Goal: Book appointment/travel/reservation

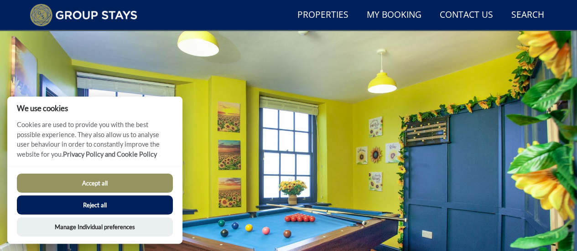
scroll to position [24, 0]
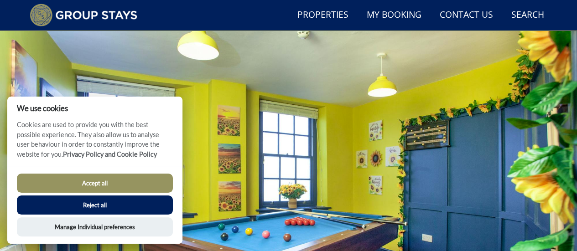
click at [121, 187] on button "Accept all" at bounding box center [95, 183] width 156 height 19
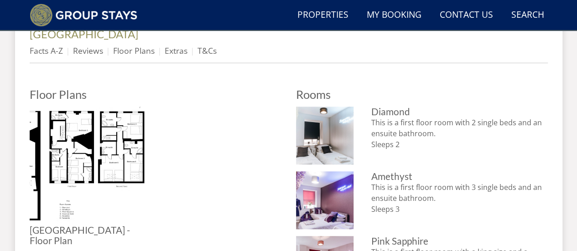
scroll to position [272, 0]
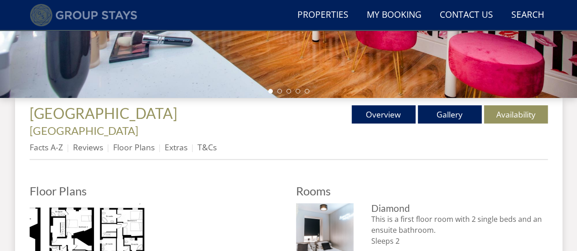
click at [45, 16] on img at bounding box center [84, 15] width 108 height 23
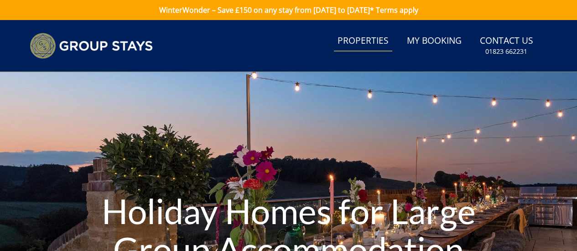
click at [371, 41] on link "Properties" at bounding box center [363, 41] width 58 height 21
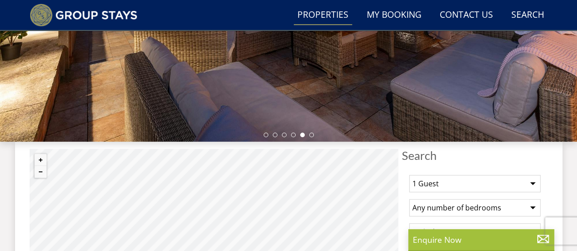
scroll to position [319, 0]
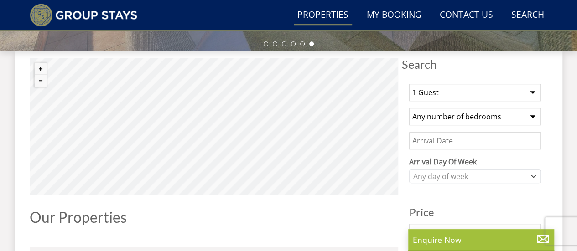
click at [470, 89] on select "1 Guest 2 Guests 3 Guests 4 Guests 5 Guests 6 Guests 7 Guests 8 Guests 9 Guests…" at bounding box center [474, 92] width 131 height 17
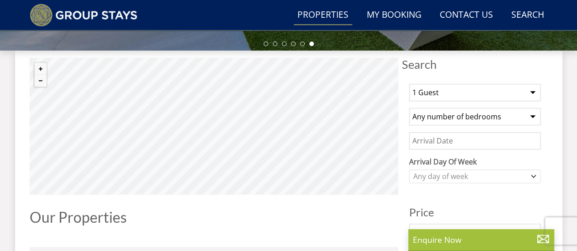
select select "10"
click at [409, 84] on select "1 Guest 2 Guests 3 Guests 4 Guests 5 Guests 6 Guests 7 Guests 8 Guests 9 Guests…" at bounding box center [474, 92] width 131 height 17
click at [469, 115] on select "Any number of bedrooms 3 Bedrooms 4 Bedrooms 5 Bedrooms 6 Bedrooms 7 Bedrooms 8…" at bounding box center [474, 116] width 131 height 17
click at [474, 145] on input "Date" at bounding box center [474, 140] width 131 height 17
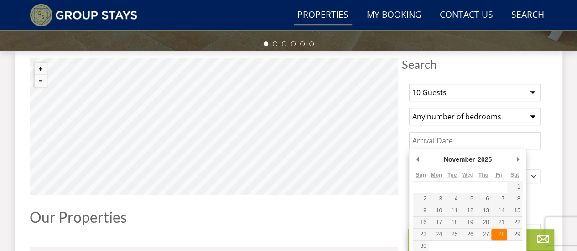
type input "28/11/2025"
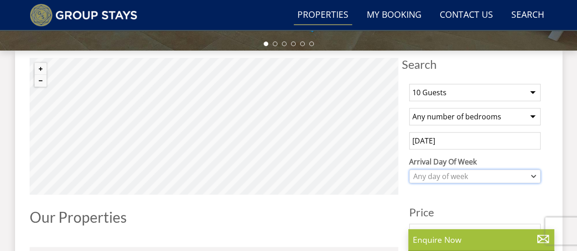
click at [495, 176] on div "Any day of week" at bounding box center [470, 177] width 118 height 10
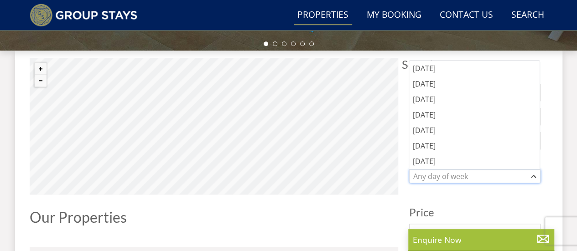
click at [495, 176] on div "Any day of week" at bounding box center [470, 177] width 118 height 10
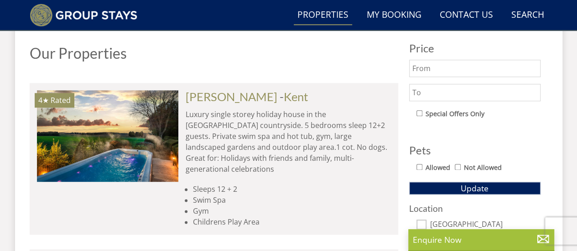
scroll to position [502, 0]
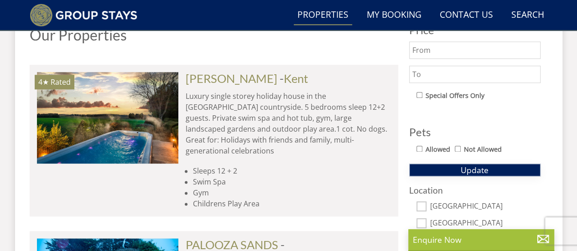
click at [470, 167] on span "Update" at bounding box center [475, 170] width 28 height 11
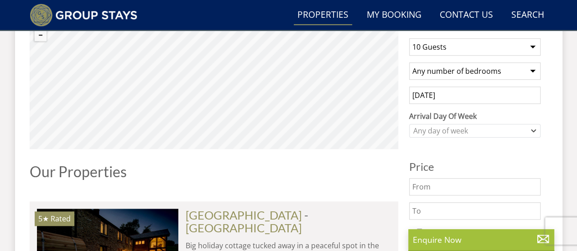
scroll to position [319, 0]
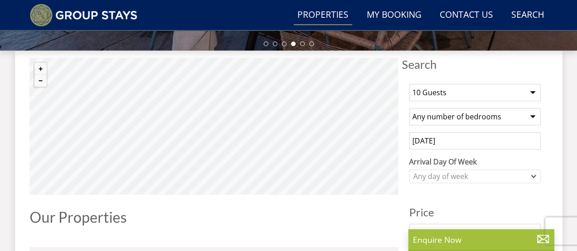
click at [226, 224] on h1 "Our Properties" at bounding box center [214, 217] width 369 height 16
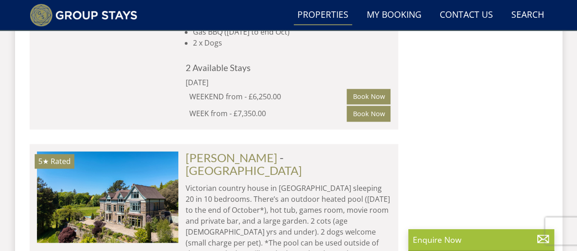
scroll to position [5749, 0]
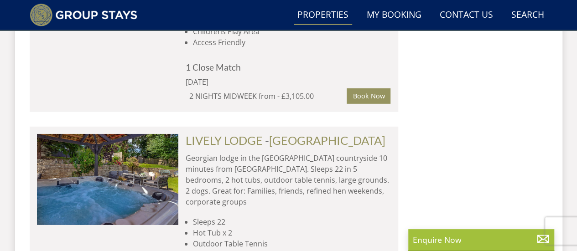
scroll to position [8167, 0]
